Goal: Task Accomplishment & Management: Manage account settings

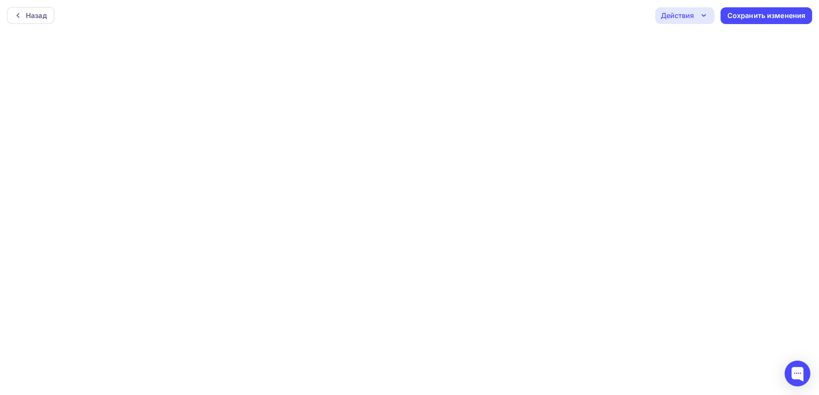
click at [543, 18] on div "Назад Действия Отправить тестовое письмо Предпросмотр Выйти без сохранения Сохр…" at bounding box center [409, 15] width 819 height 31
click at [755, 11] on div "Сохранить изменения" at bounding box center [766, 16] width 78 height 10
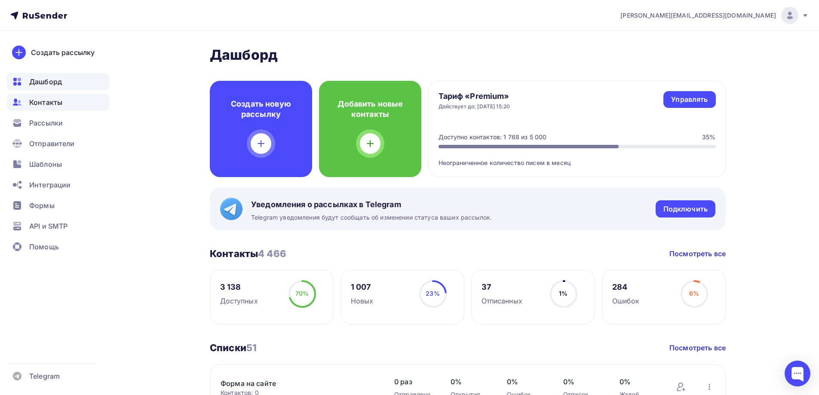
click at [64, 101] on div "Контакты" at bounding box center [58, 102] width 102 height 17
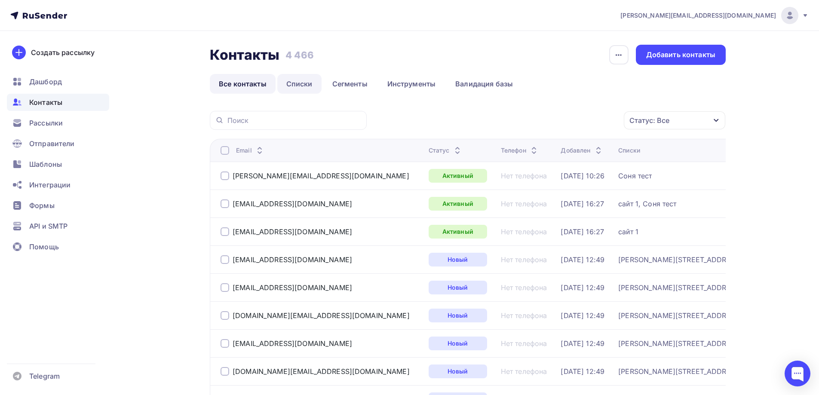
click at [294, 83] on link "Списки" at bounding box center [299, 84] width 44 height 20
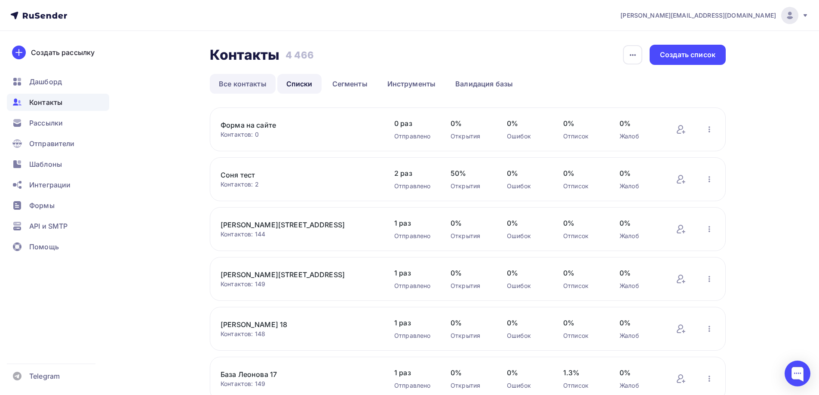
drag, startPoint x: 254, startPoint y: 83, endPoint x: 135, endPoint y: 91, distance: 118.5
click at [253, 83] on link "Все контакты" at bounding box center [243, 84] width 66 height 20
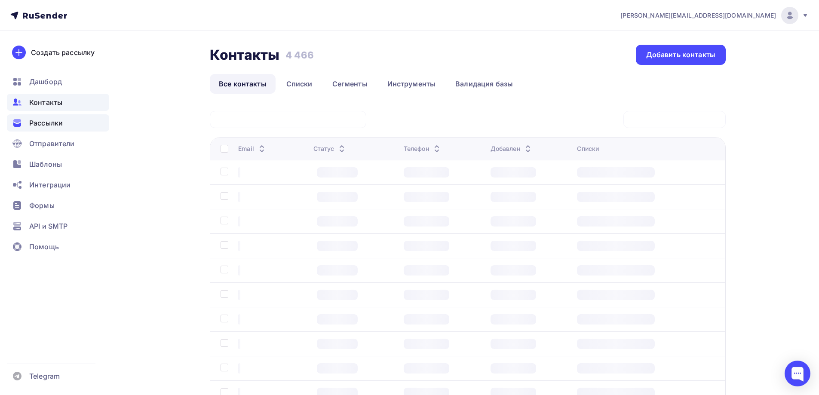
click at [47, 119] on span "Рассылки" at bounding box center [46, 123] width 34 height 10
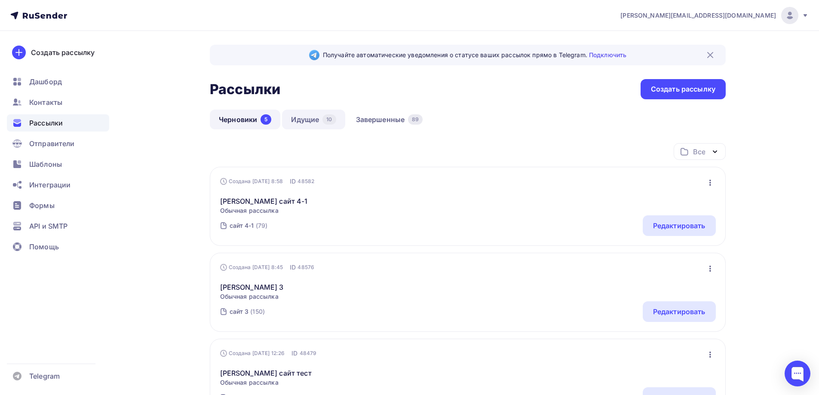
click at [320, 118] on link "Идущие 10" at bounding box center [313, 120] width 63 height 20
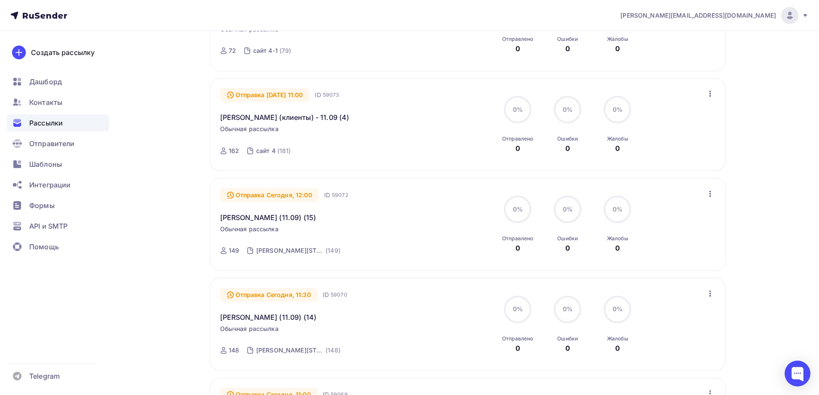
scroll to position [888, 0]
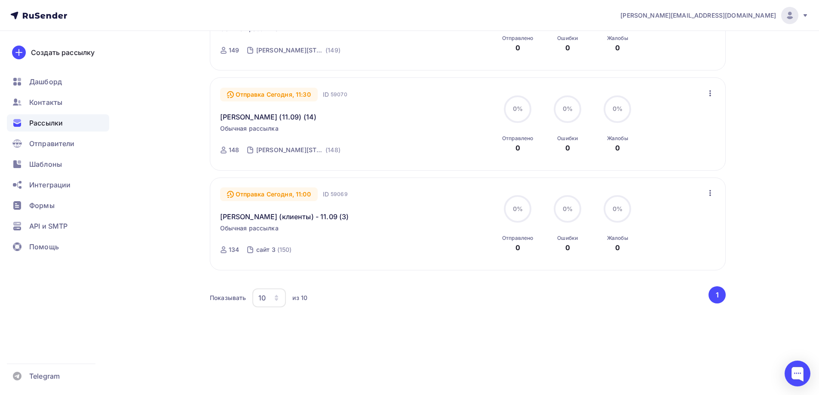
click at [263, 296] on div "10" at bounding box center [261, 298] width 7 height 10
click at [270, 375] on div "100" at bounding box center [303, 376] width 83 height 10
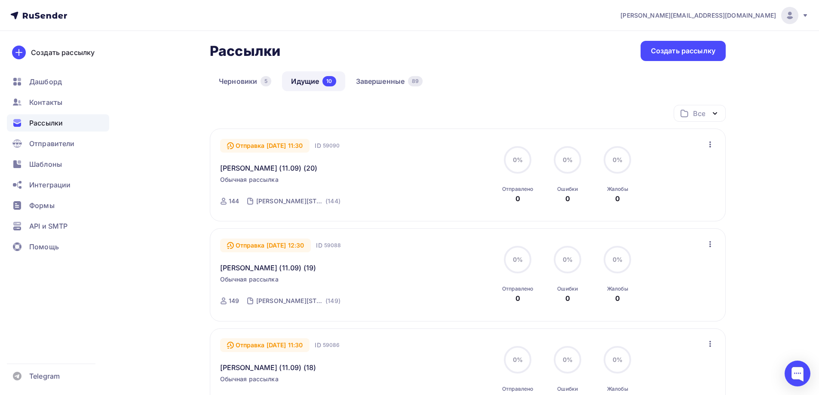
scroll to position [0, 0]
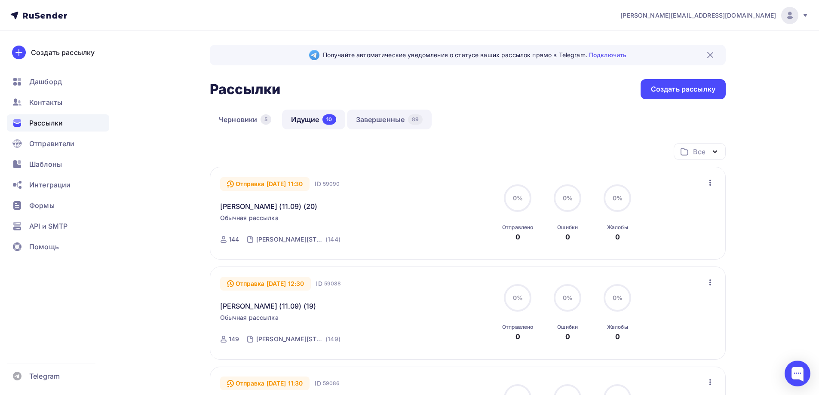
click at [395, 118] on link "Завершенные 89" at bounding box center [389, 120] width 85 height 20
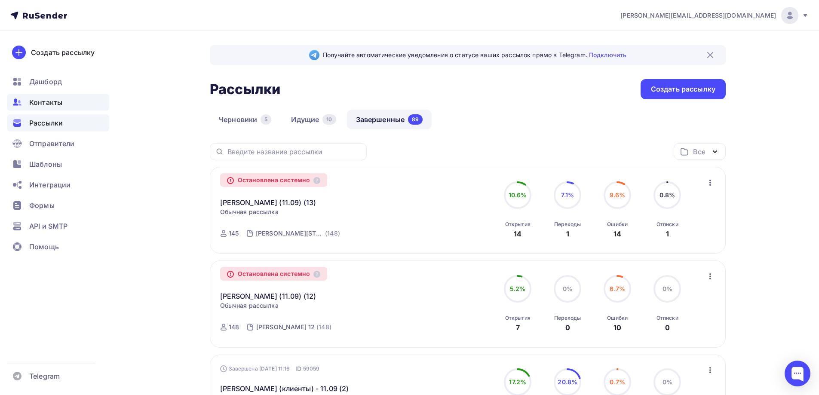
click at [59, 104] on span "Контакты" at bounding box center [45, 102] width 33 height 10
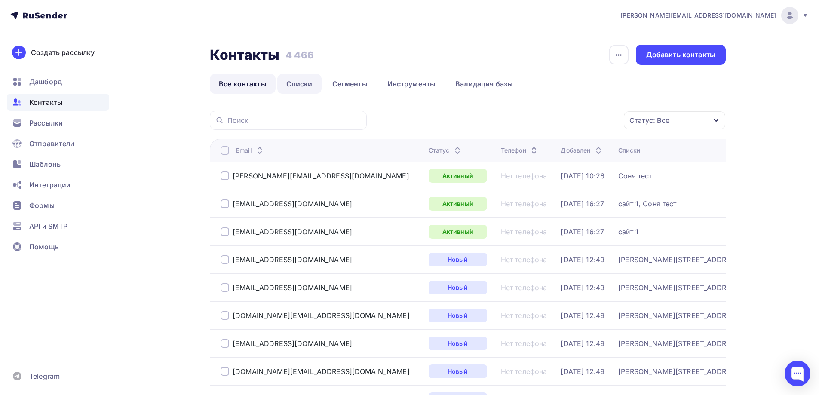
click at [306, 83] on link "Списки" at bounding box center [299, 84] width 44 height 20
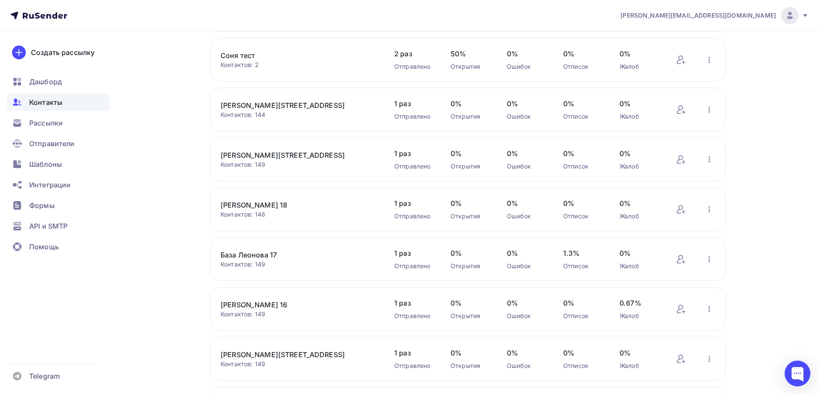
scroll to position [272, 0]
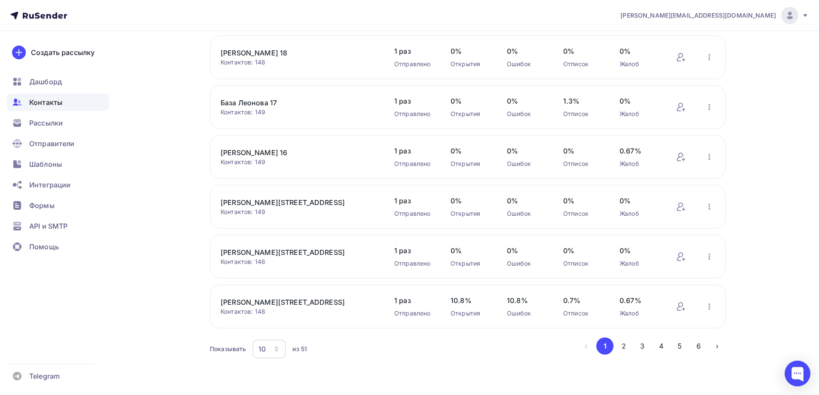
click at [256, 300] on link "[PERSON_NAME][STREET_ADDRESS]" at bounding box center [293, 302] width 146 height 10
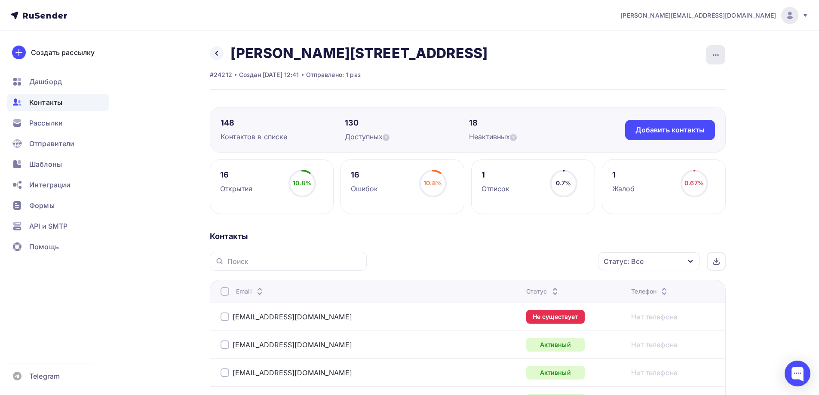
click at [721, 53] on div "button" at bounding box center [715, 54] width 19 height 19
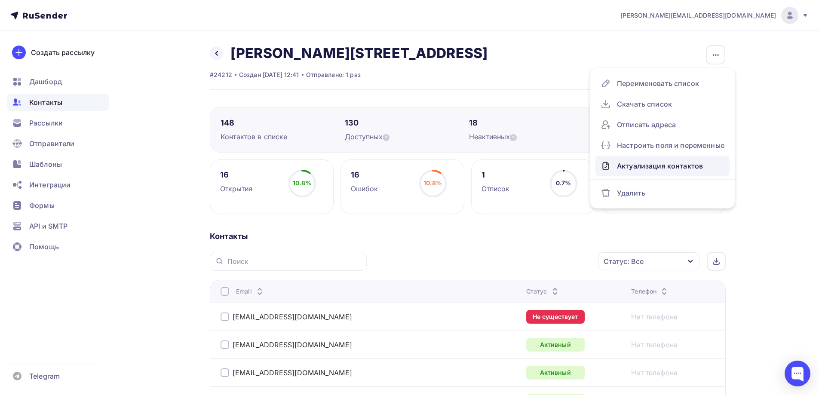
click at [661, 165] on div "Актуализация контактов" at bounding box center [662, 166] width 124 height 14
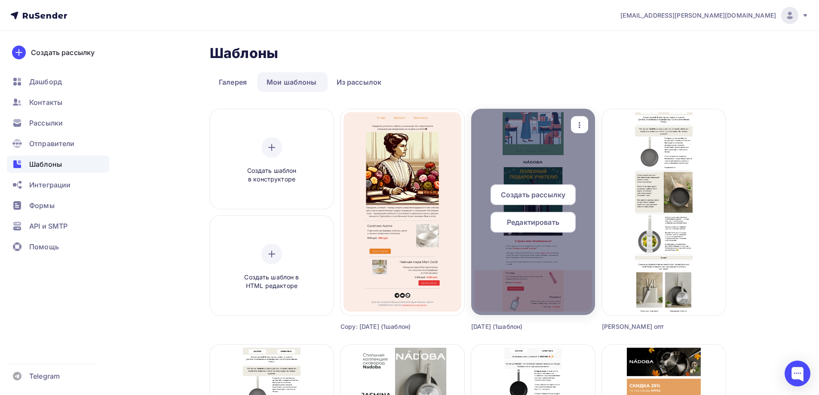
click at [583, 120] on icon "button" at bounding box center [579, 125] width 10 height 10
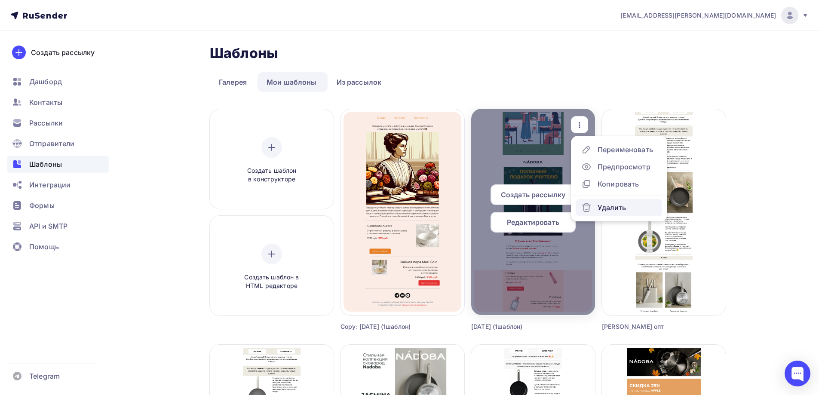
click at [603, 207] on div "Удалить" at bounding box center [611, 207] width 28 height 10
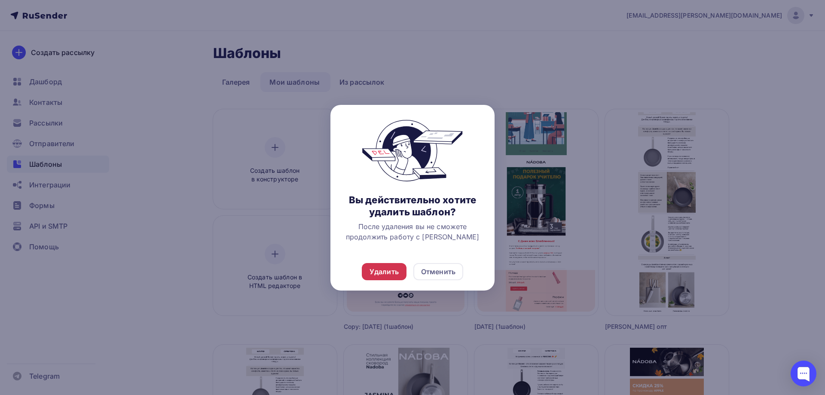
click at [389, 273] on div "Удалить" at bounding box center [384, 271] width 29 height 10
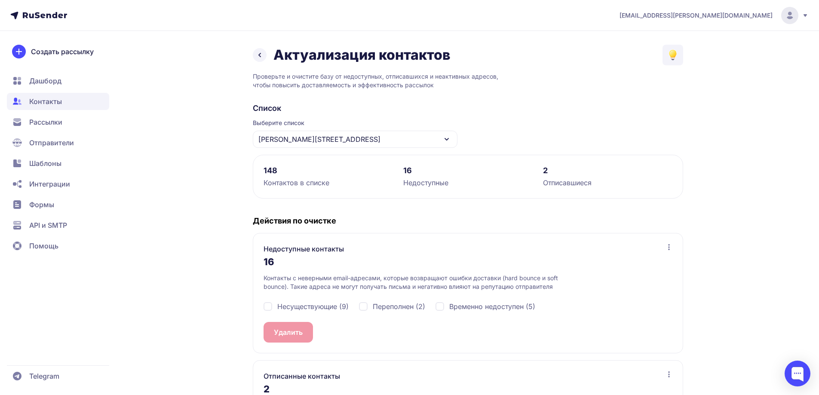
click at [261, 307] on div "Недоступные контакты 16 Контакты с неверными email-адресами, которые возвращают…" at bounding box center [468, 293] width 430 height 120
click at [269, 307] on div "Несуществующие (9)" at bounding box center [305, 306] width 85 height 10
checkbox input "true"
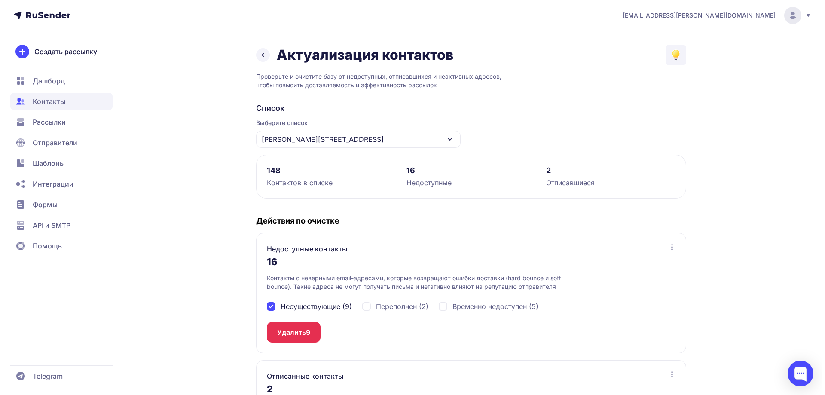
scroll to position [96, 0]
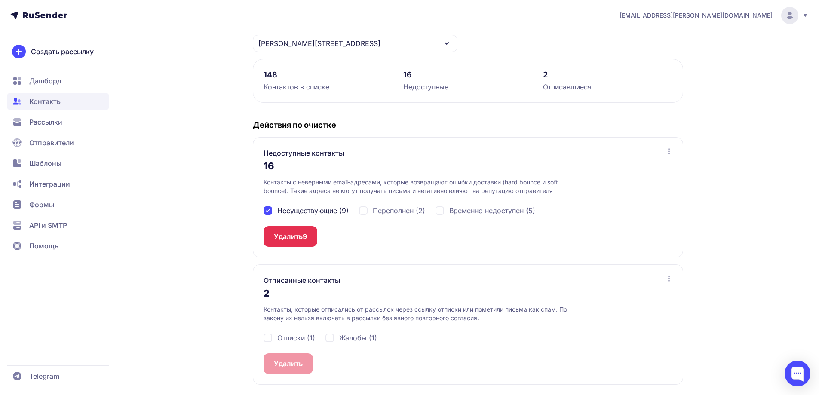
click at [272, 337] on div "Отписки (1)" at bounding box center [289, 338] width 52 height 10
checkbox input "true"
click at [291, 360] on button "Удалить 1" at bounding box center [289, 363] width 52 height 21
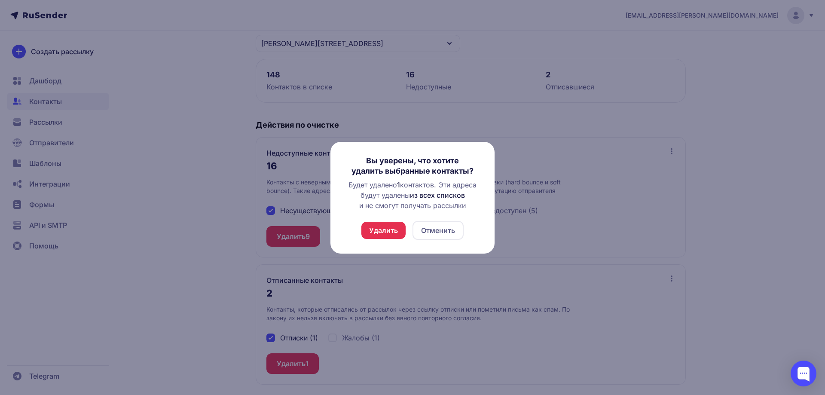
click at [390, 231] on button "Удалить" at bounding box center [383, 230] width 44 height 17
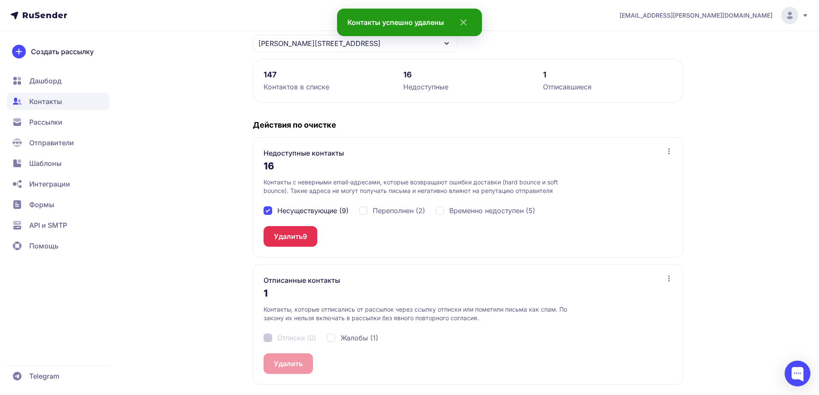
click at [337, 339] on div "Жалобы (1)" at bounding box center [353, 338] width 52 height 10
checkbox input "true"
click at [298, 361] on button "Удалить 1" at bounding box center [289, 363] width 52 height 21
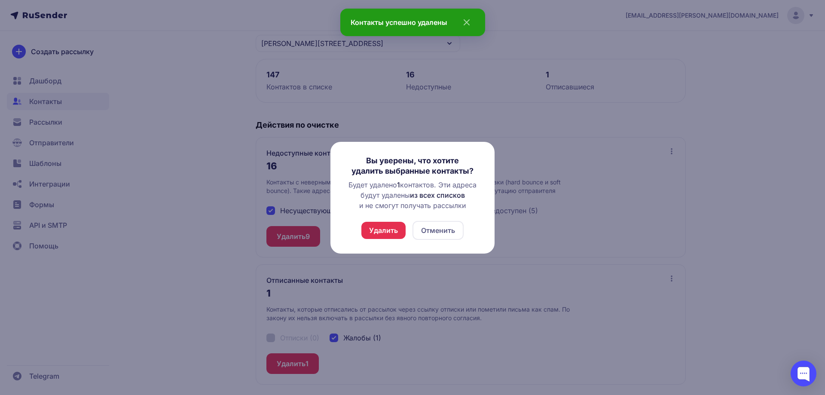
click at [404, 230] on button "Удалить" at bounding box center [383, 230] width 44 height 17
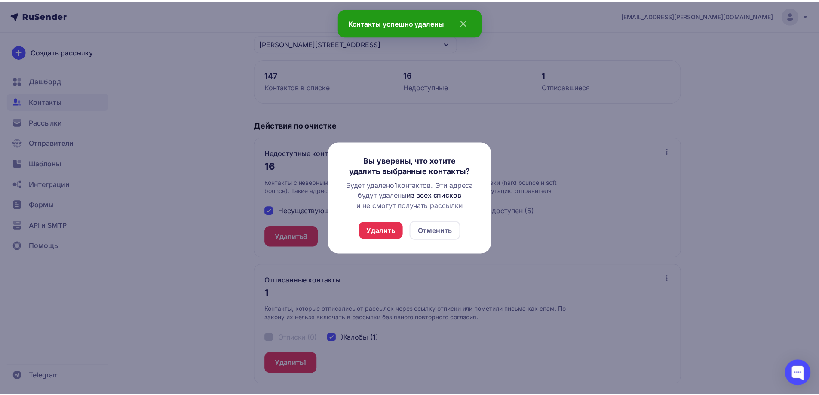
scroll to position [0, 0]
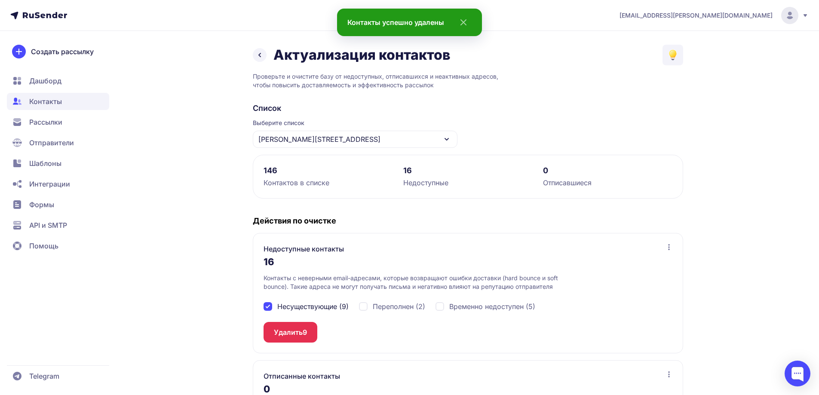
click at [294, 336] on button "Удалить 9" at bounding box center [290, 332] width 54 height 21
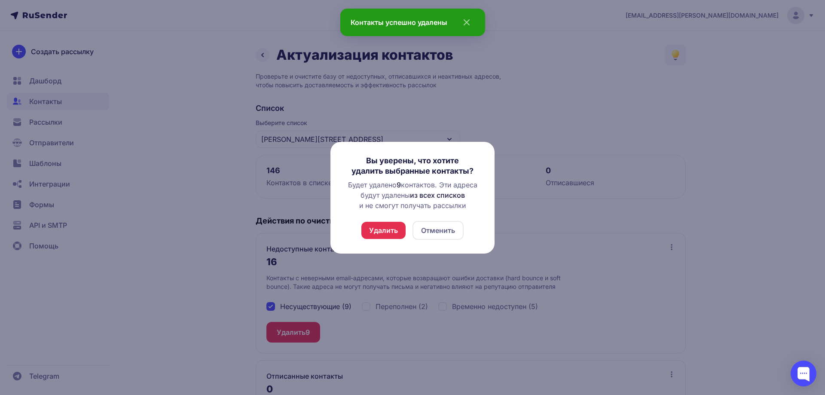
click at [383, 236] on button "Удалить" at bounding box center [383, 230] width 44 height 17
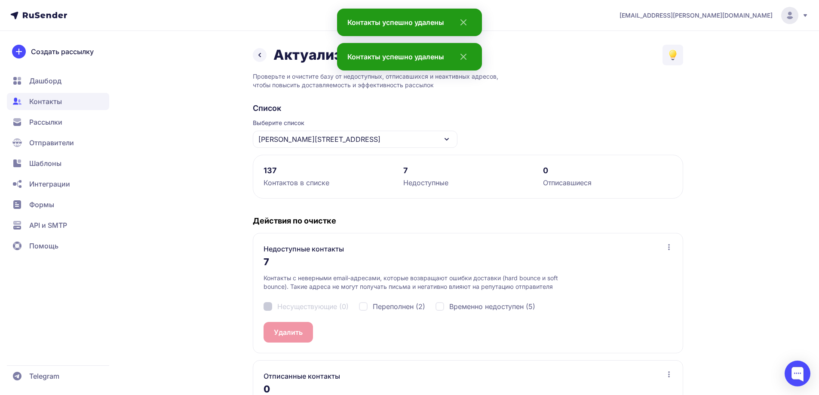
click at [317, 140] on div "[PERSON_NAME][STREET_ADDRESS]" at bounding box center [355, 139] width 205 height 17
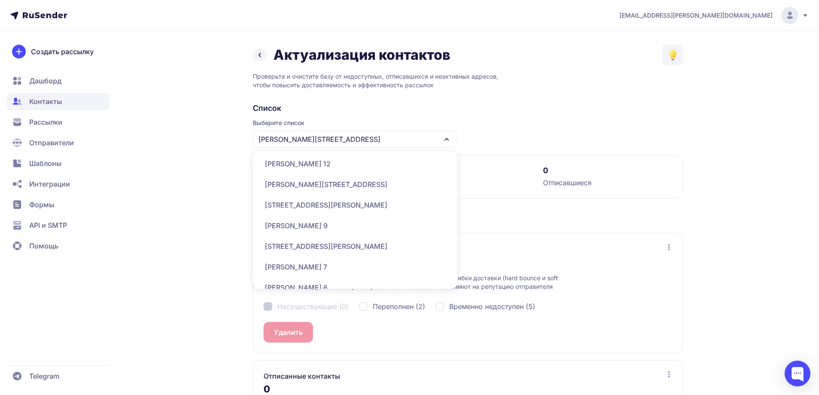
scroll to position [215, 0]
click at [314, 184] on div "[PERSON_NAME] 12" at bounding box center [355, 183] width 194 height 21
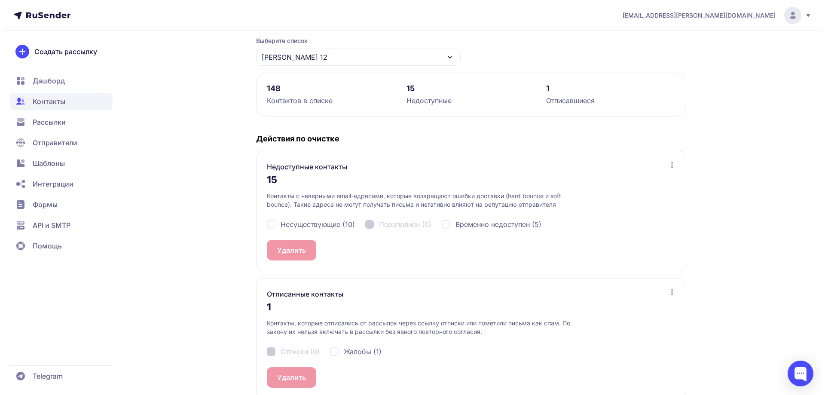
scroll to position [86, 0]
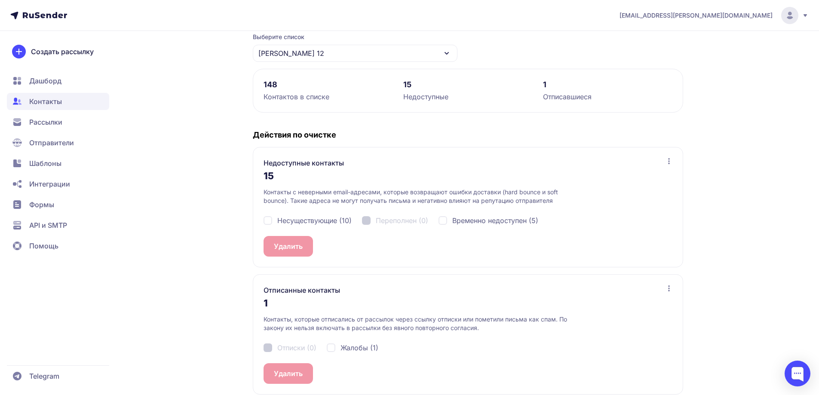
click at [320, 217] on span "Несуществующие (10)" at bounding box center [314, 220] width 74 height 10
checkbox input "true"
click at [287, 248] on button "Удалить 10" at bounding box center [291, 246] width 57 height 21
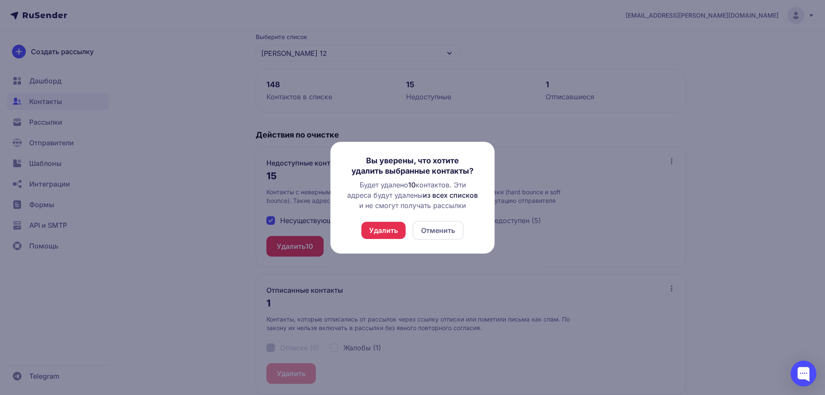
click at [386, 227] on button "Удалить" at bounding box center [383, 230] width 44 height 17
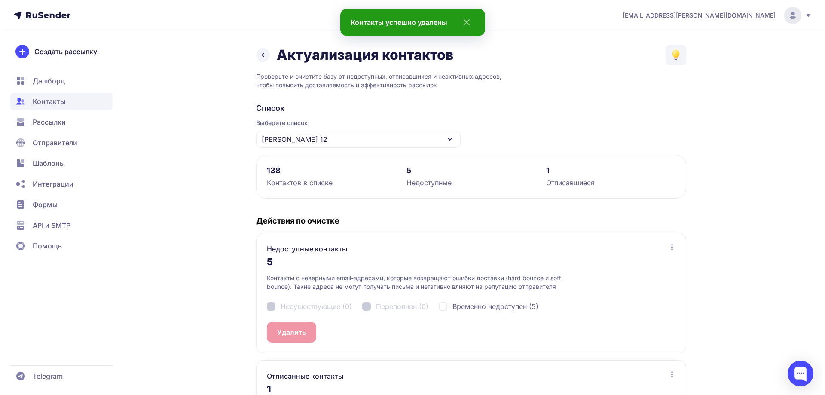
scroll to position [96, 0]
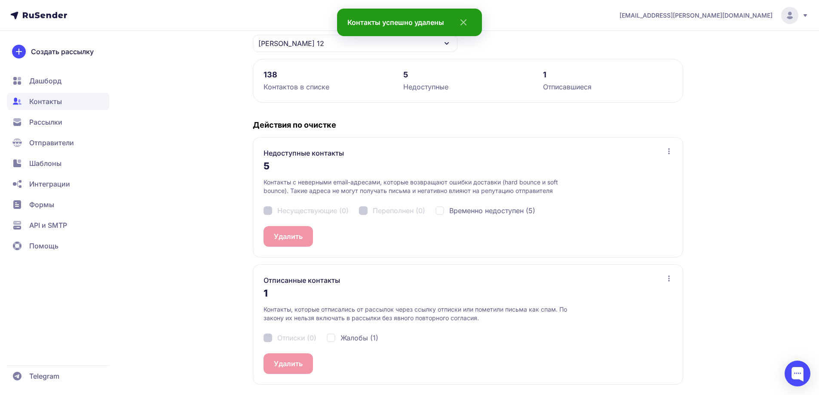
click at [352, 334] on span "Жалобы (1)" at bounding box center [359, 338] width 38 height 10
checkbox input "true"
click at [276, 358] on button "Удалить 1" at bounding box center [289, 363] width 52 height 21
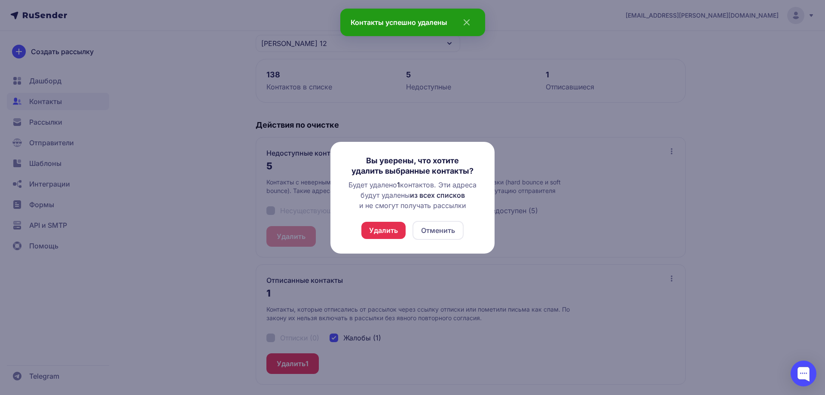
click at [397, 233] on button "Удалить" at bounding box center [383, 230] width 44 height 17
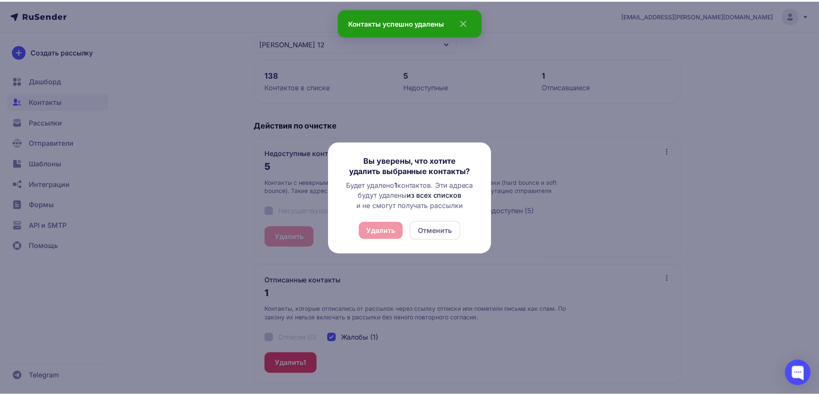
scroll to position [0, 0]
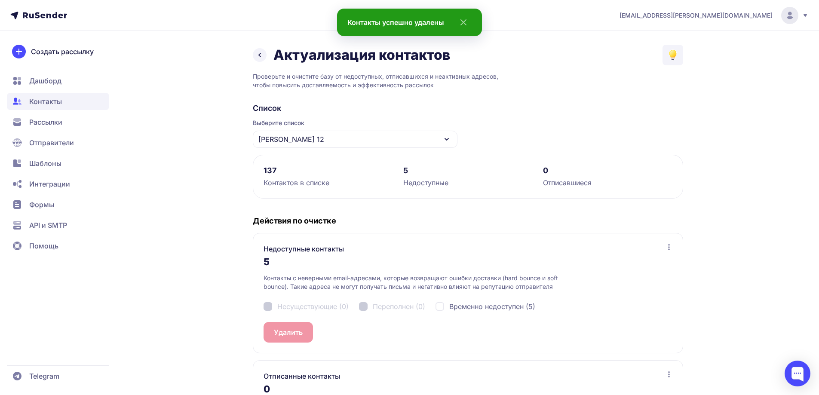
click at [185, 205] on div "Актуализация контактов Проверьте и очистите базу от недоступных, отписавшихся и…" at bounding box center [409, 258] width 619 height 426
click at [83, 79] on span "Дашборд" at bounding box center [58, 80] width 102 height 17
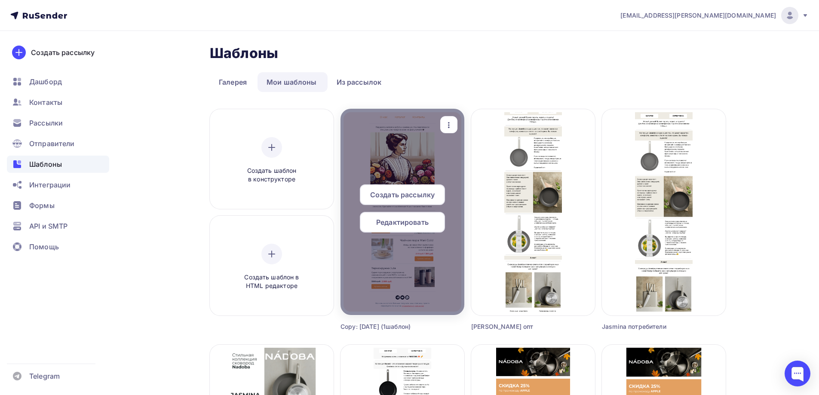
click at [442, 125] on div "button" at bounding box center [448, 124] width 17 height 17
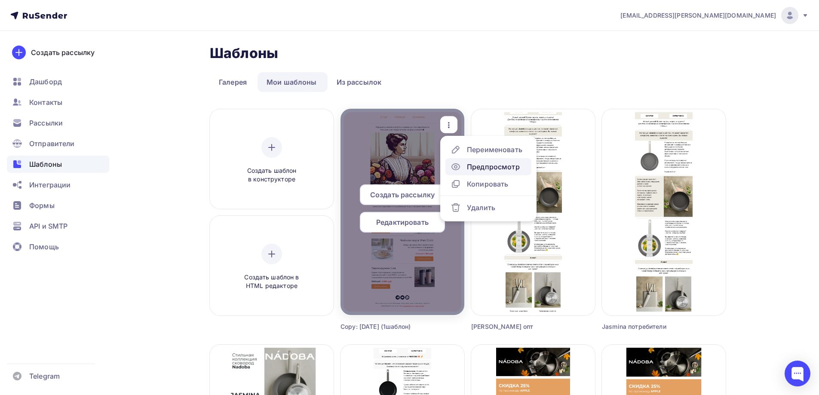
click at [493, 163] on div "Предпросмотр" at bounding box center [493, 167] width 53 height 10
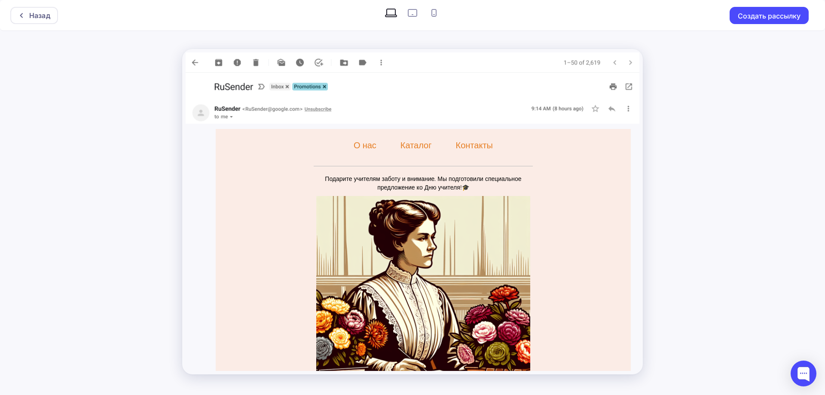
click at [769, 166] on div "Назад Создать рассылку" at bounding box center [412, 197] width 825 height 395
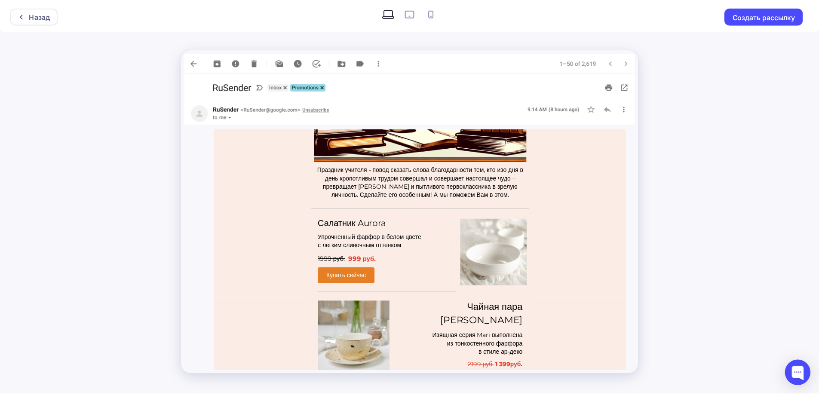
scroll to position [294, 0]
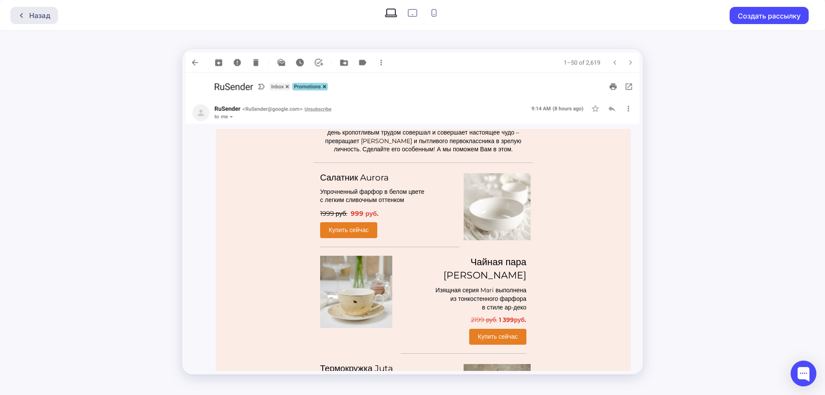
click at [40, 13] on div "Назад" at bounding box center [39, 15] width 21 height 10
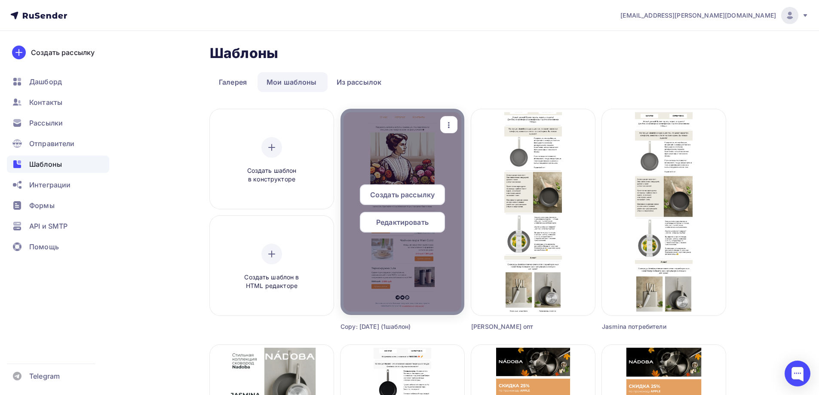
click at [416, 225] on span "Редактировать" at bounding box center [402, 222] width 52 height 10
click at [412, 226] on span "Редактировать" at bounding box center [402, 222] width 52 height 10
click at [415, 224] on span "Редактировать" at bounding box center [402, 222] width 52 height 10
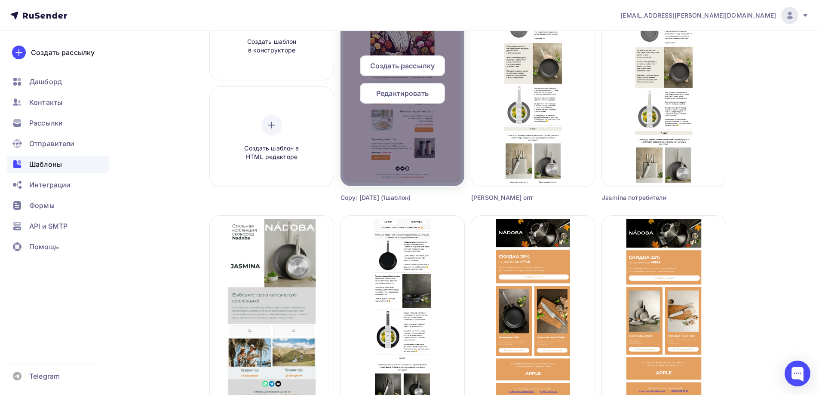
click at [420, 91] on span "Редактировать" at bounding box center [402, 93] width 52 height 10
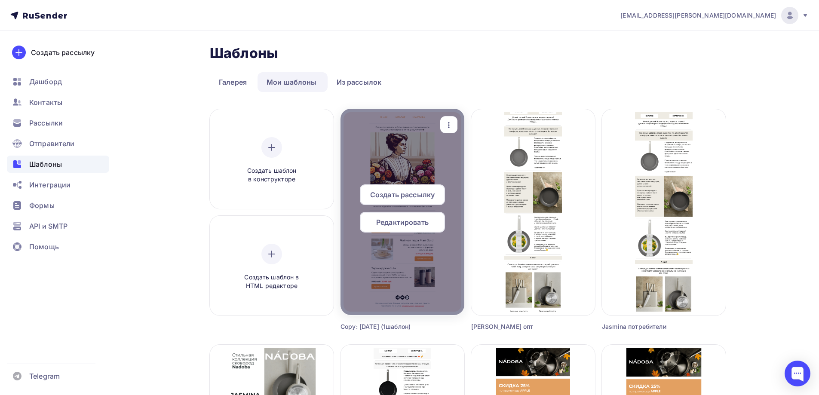
click at [437, 122] on div at bounding box center [402, 212] width 124 height 206
click at [457, 122] on div "button" at bounding box center [448, 124] width 17 height 17
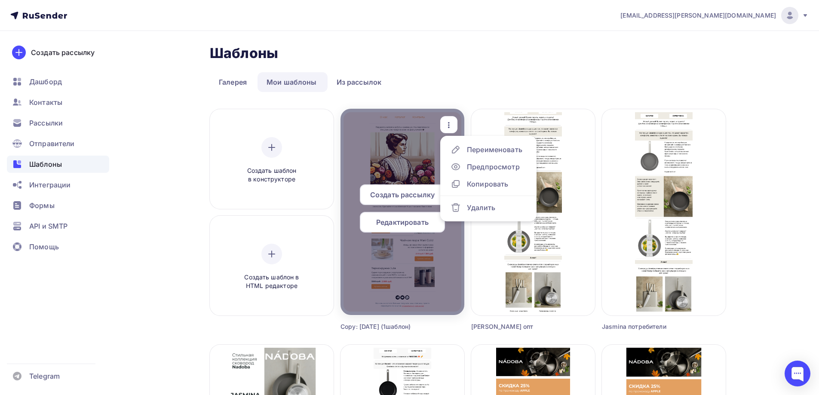
click at [400, 225] on span "Редактировать" at bounding box center [402, 222] width 52 height 10
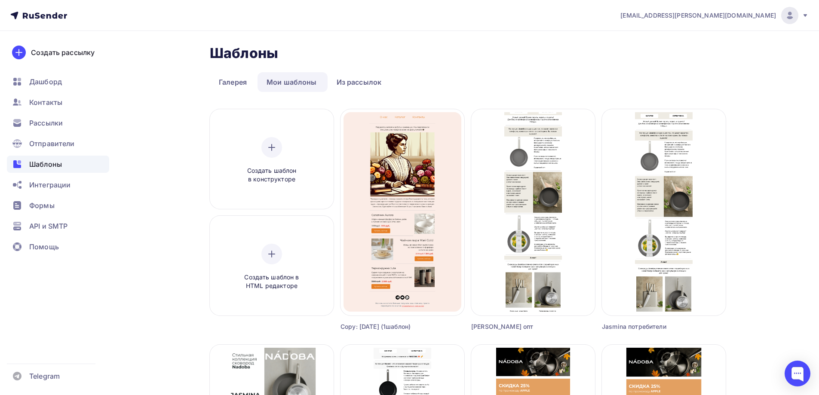
click at [420, 18] on nav "a.gorbach@nadoba.eu Аккаунт Тарифы Выйти Создать рассылку Дашборд Контакты Расс…" at bounding box center [409, 15] width 819 height 31
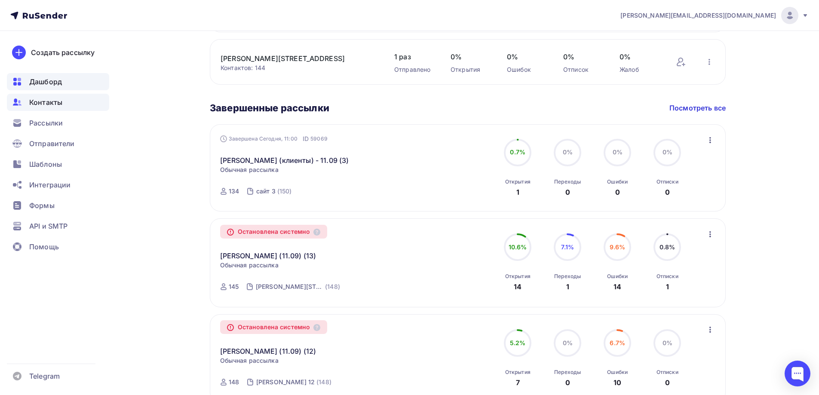
scroll to position [129, 0]
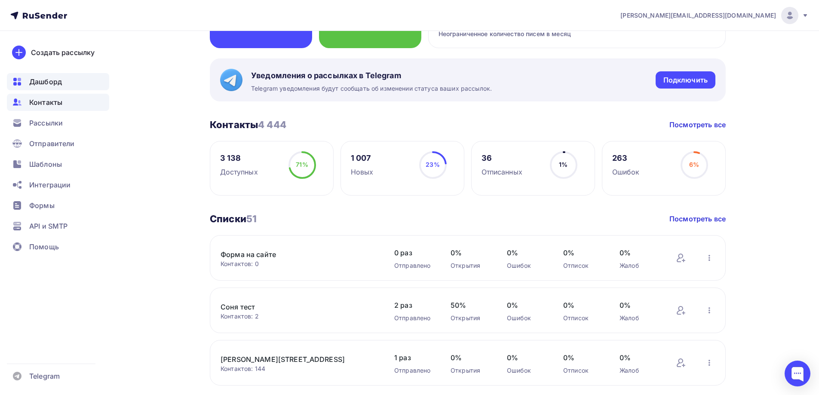
click at [49, 101] on span "Контакты" at bounding box center [45, 102] width 33 height 10
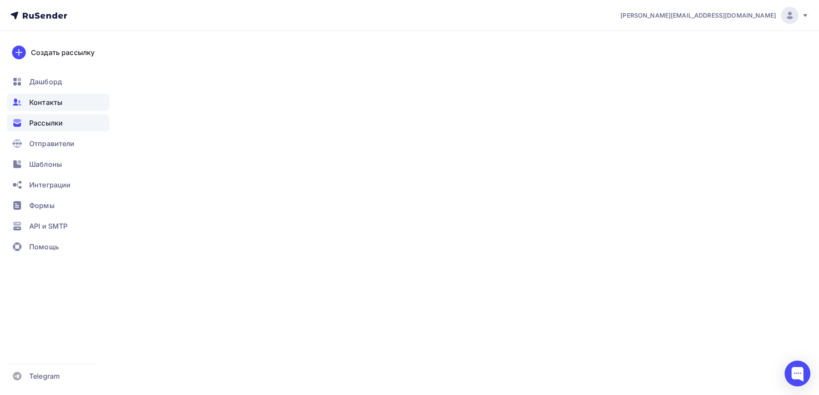
click at [49, 125] on span "Рассылки" at bounding box center [46, 123] width 34 height 10
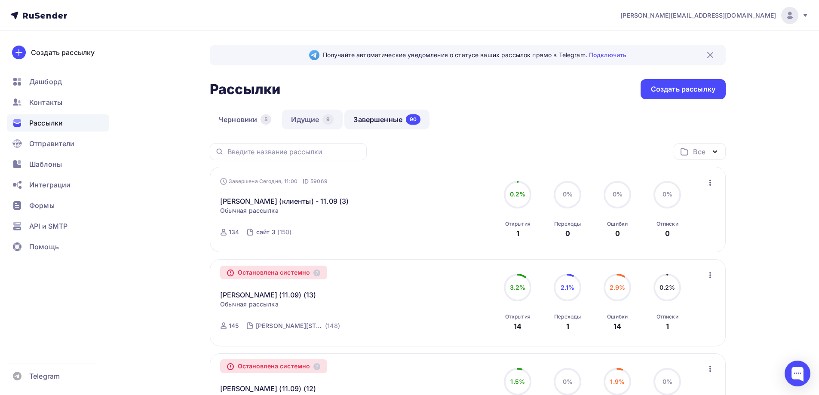
click at [310, 122] on link "Идущие 9" at bounding box center [312, 120] width 61 height 20
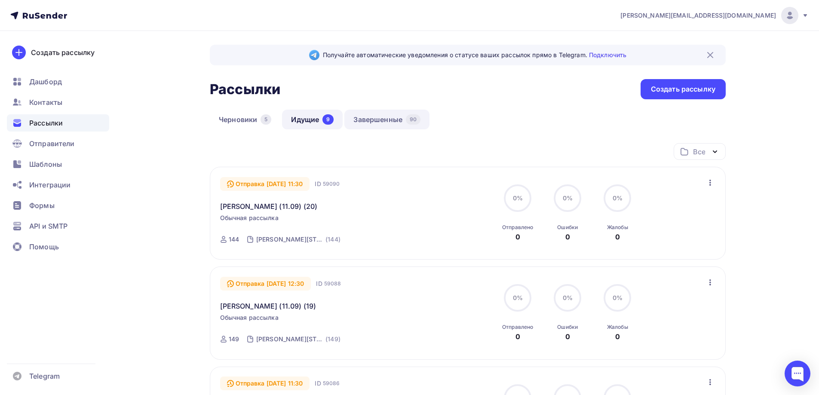
click at [385, 124] on link "Завершенные 90" at bounding box center [386, 120] width 85 height 20
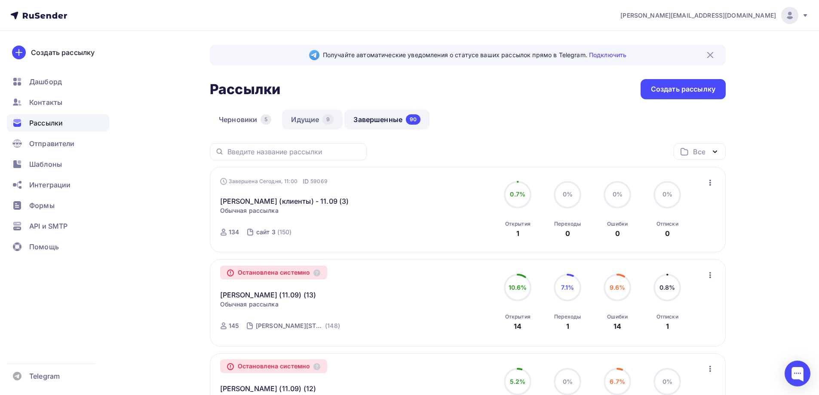
click at [309, 124] on link "Идущие 9" at bounding box center [312, 120] width 61 height 20
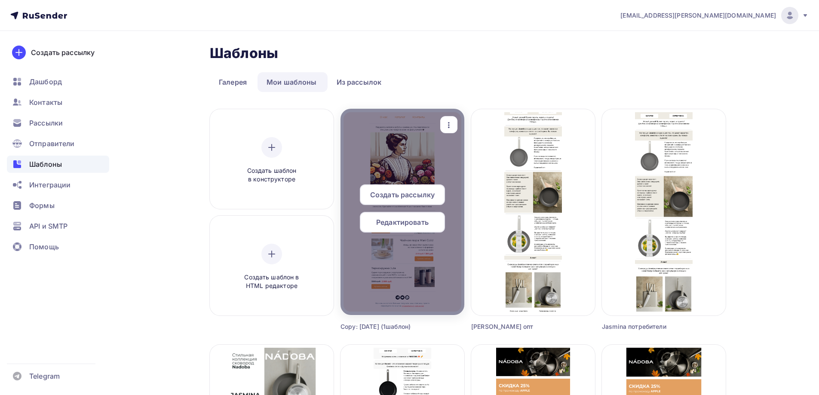
click at [406, 221] on span "Редактировать" at bounding box center [402, 222] width 52 height 10
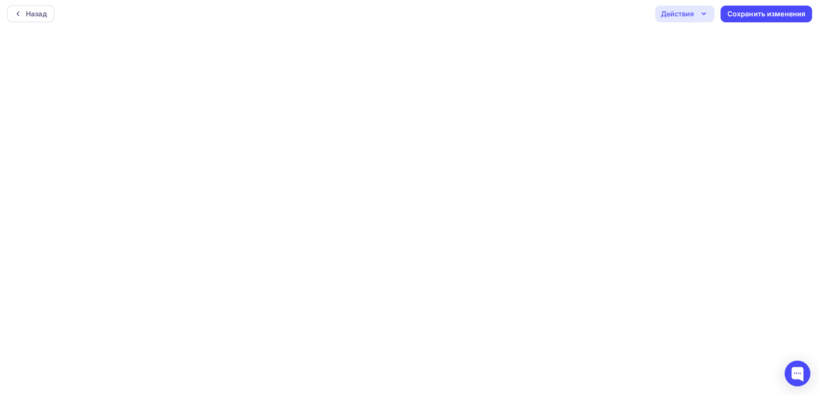
scroll to position [2, 0]
click at [782, 15] on div "Сохранить изменения" at bounding box center [766, 14] width 78 height 10
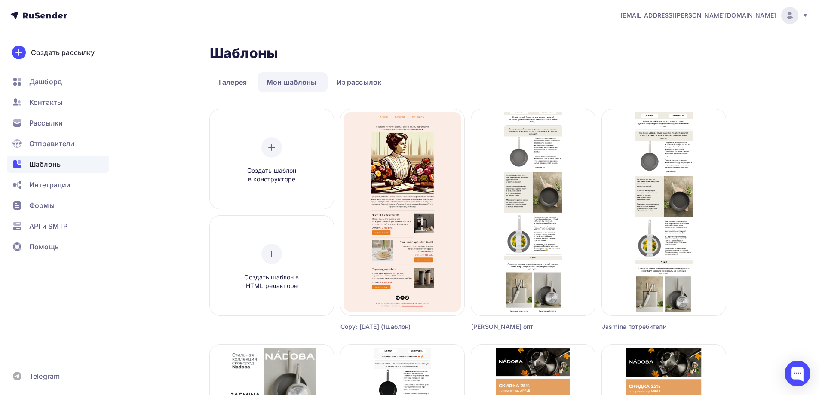
click at [55, 118] on span "Рассылки" at bounding box center [46, 123] width 34 height 10
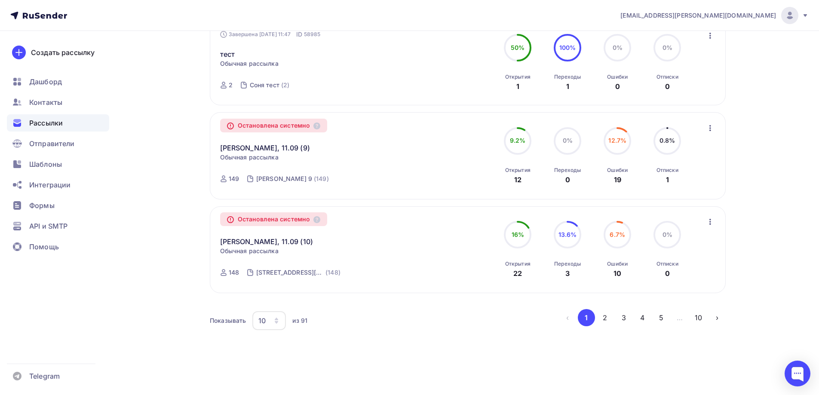
scroll to position [802, 0]
click at [268, 316] on div "10" at bounding box center [269, 318] width 34 height 19
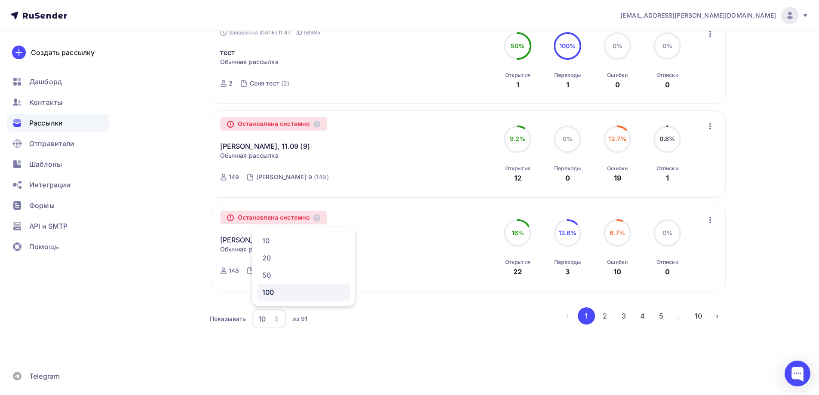
click at [279, 290] on div "100" at bounding box center [303, 292] width 83 height 10
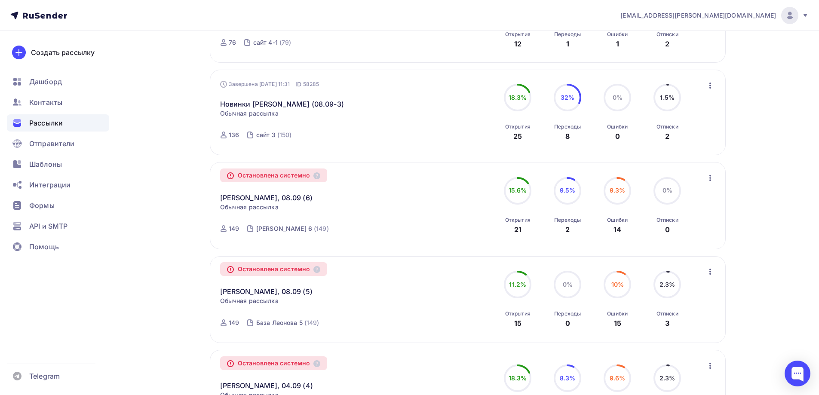
scroll to position [1445, 0]
